Goal: Navigation & Orientation: Find specific page/section

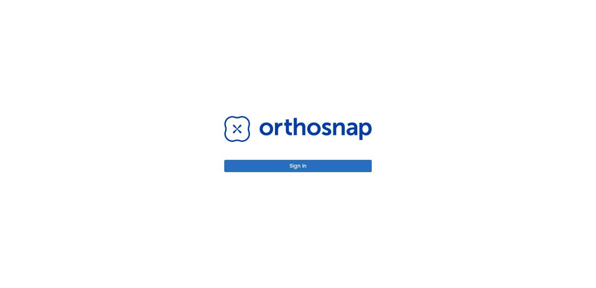
click at [332, 162] on body "Sign in" at bounding box center [298, 144] width 596 height 288
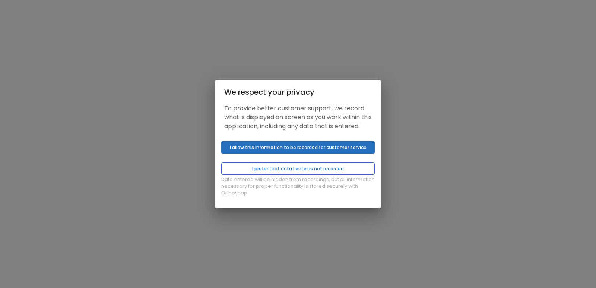
click at [306, 169] on button "I prefer that data I enter is not recorded" at bounding box center [297, 168] width 153 height 12
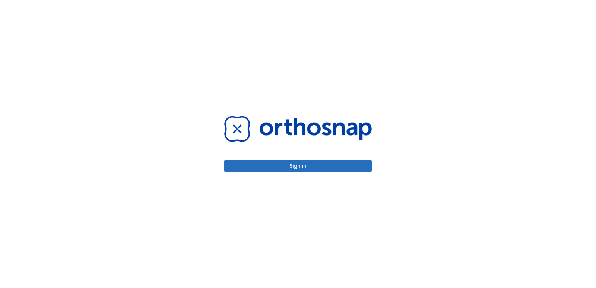
click at [287, 166] on button "Sign in" at bounding box center [297, 166] width 147 height 12
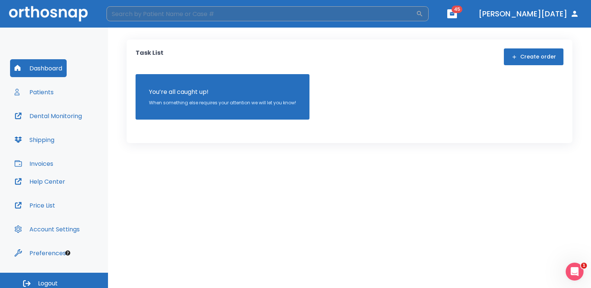
click at [200, 16] on input "search" at bounding box center [260, 13] width 309 height 15
type input "marl"
